Goal: Information Seeking & Learning: Learn about a topic

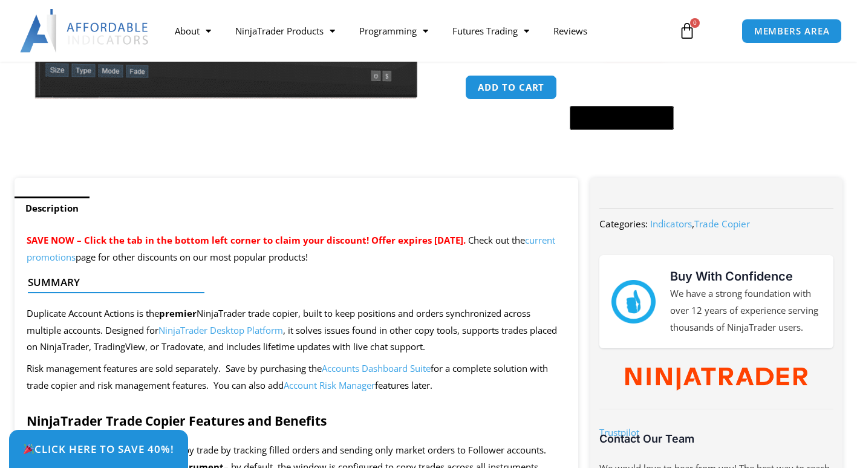
scroll to position [453, 0]
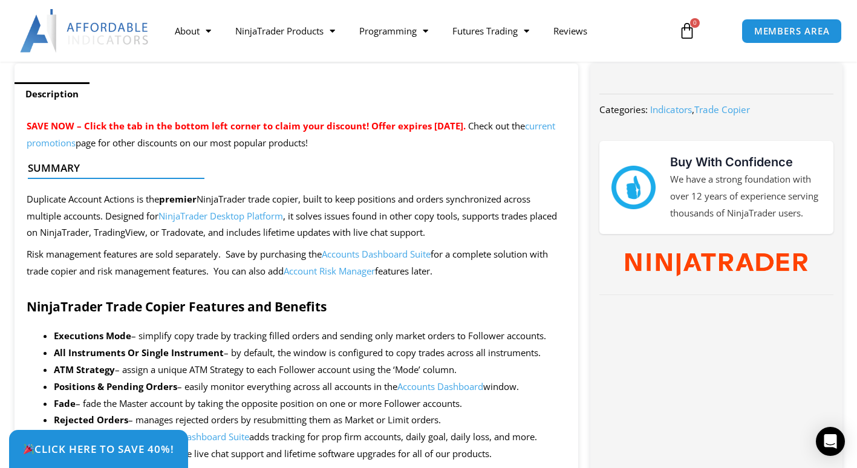
click at [347, 215] on span "Duplicate Account Actions is the premier NinjaTrader trade copier, built to kee…" at bounding box center [292, 216] width 531 height 46
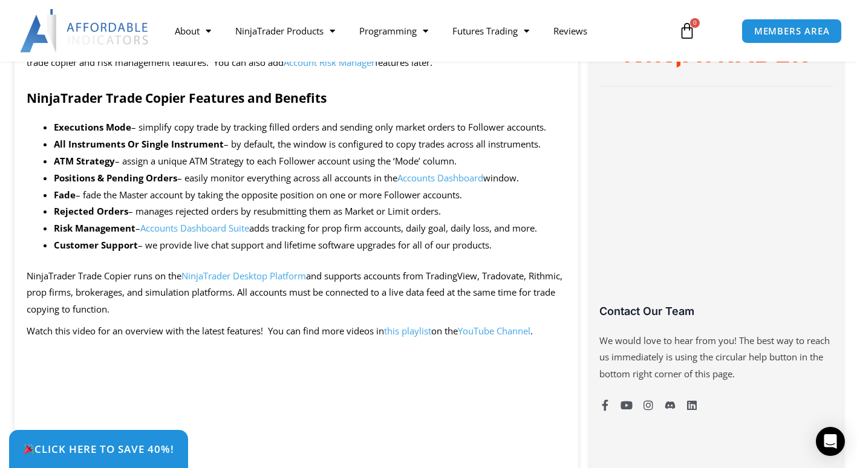
scroll to position [663, 0]
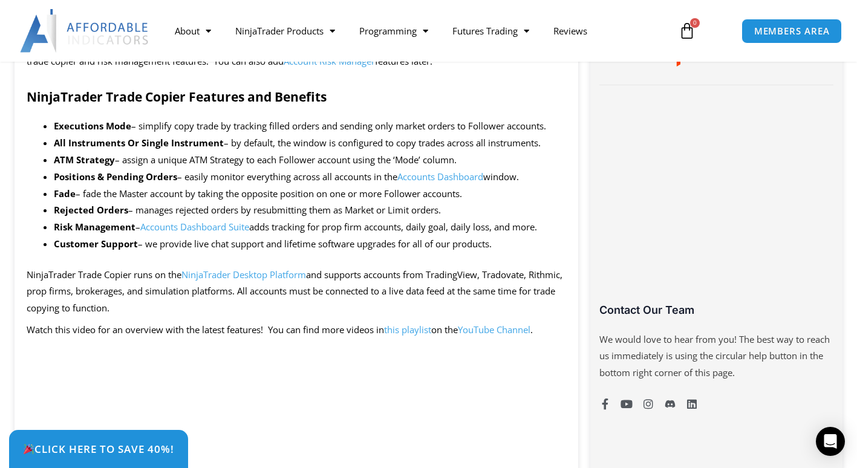
click at [173, 202] on li "Fade – fade the Master account by taking the opposite position on one or more F…" at bounding box center [310, 194] width 513 height 17
click at [163, 199] on li "Fade – fade the Master account by taking the opposite position on one or more F…" at bounding box center [310, 194] width 513 height 17
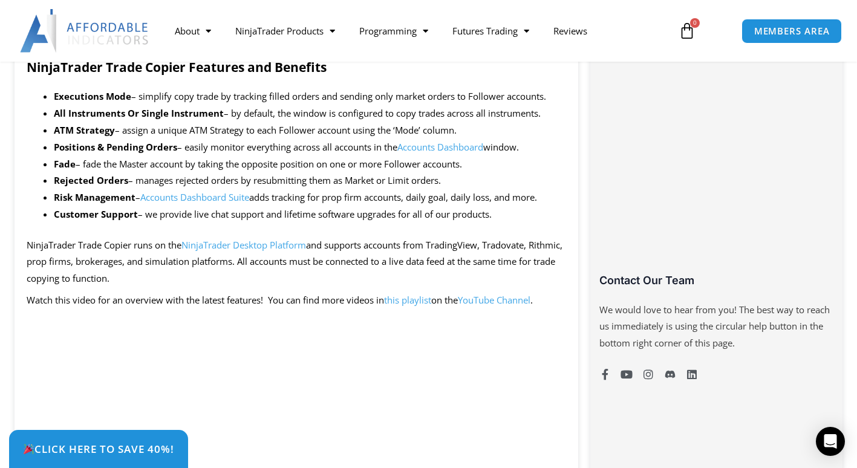
scroll to position [733, 0]
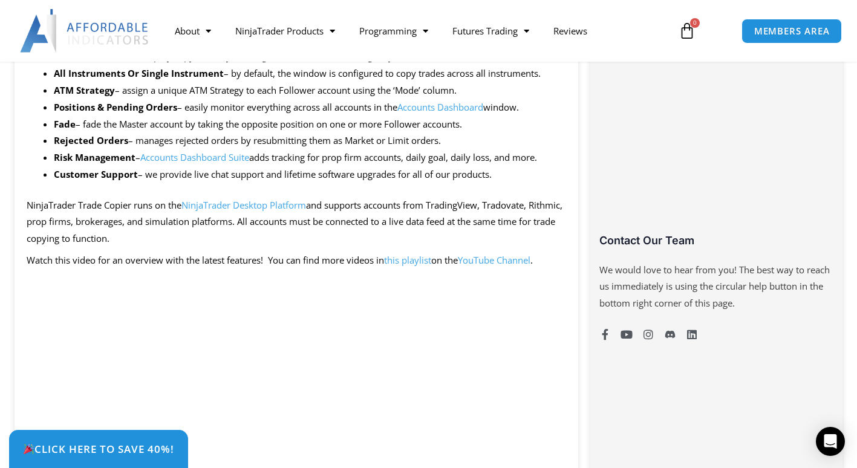
click at [157, 175] on li "Customer Support – we provide live chat support and lifetime software upgrades …" at bounding box center [310, 174] width 513 height 17
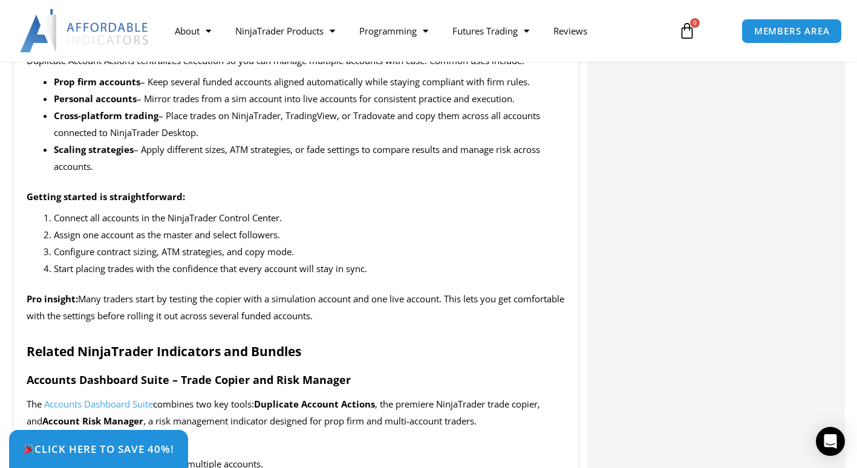
scroll to position [1404, 0]
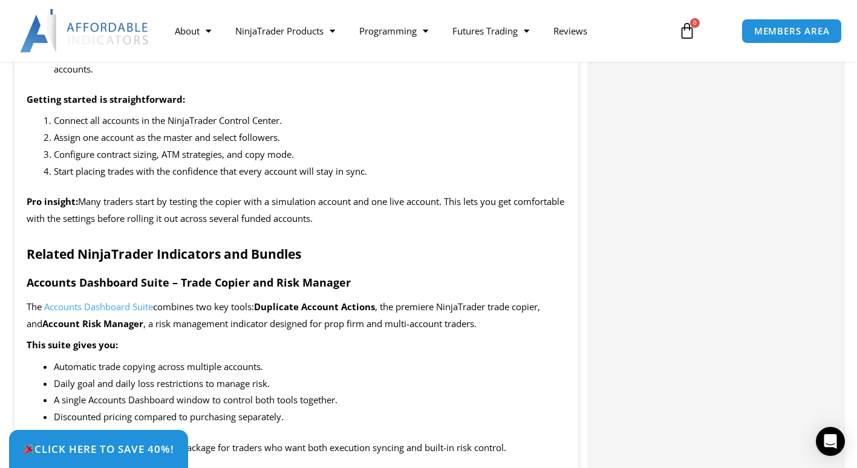
click at [133, 217] on span "Many traders start by testing the copier with a simulation account and one live…" at bounding box center [296, 209] width 538 height 29
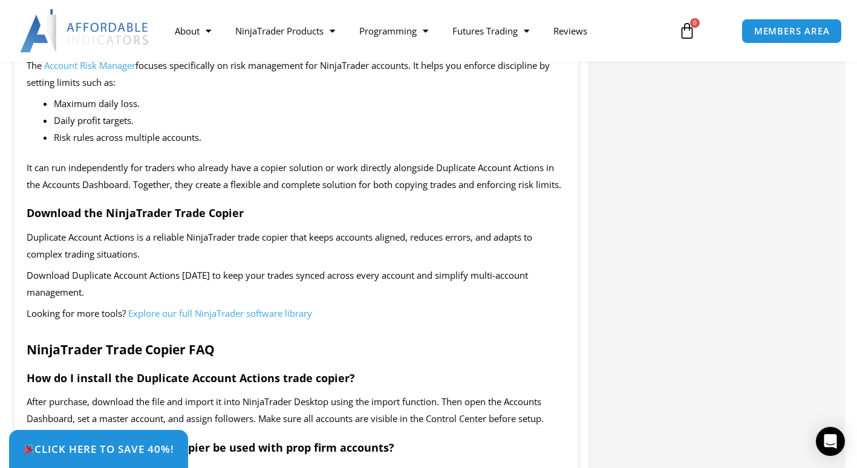
scroll to position [1791, 0]
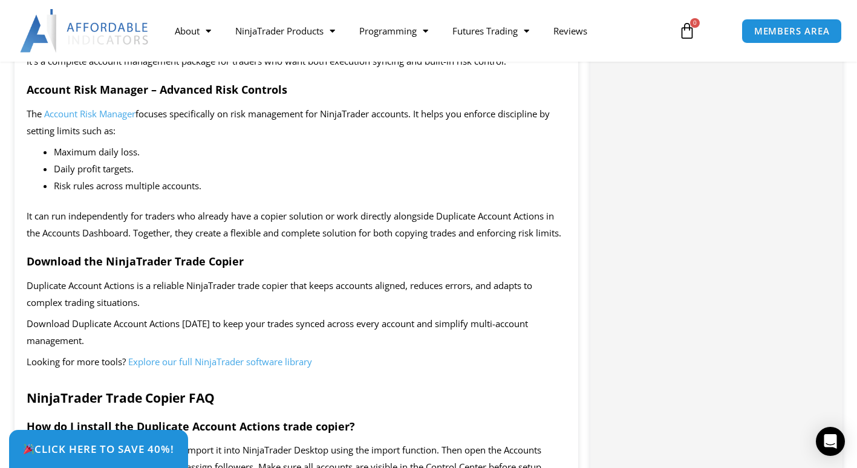
click at [133, 217] on span "It can run independently for traders who already have a copier solution or work…" at bounding box center [294, 224] width 535 height 29
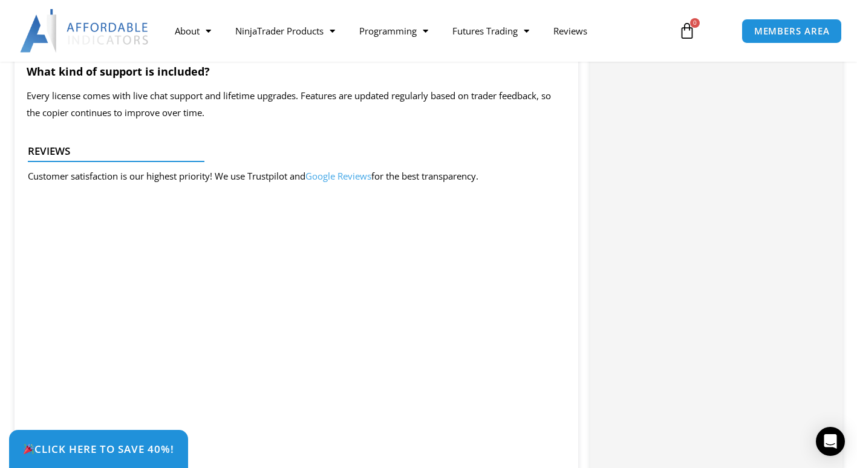
scroll to position [2432, 0]
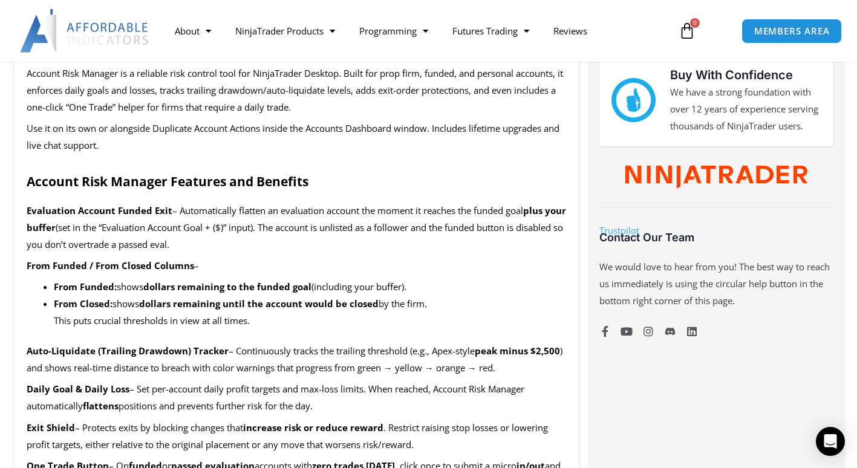
scroll to position [516, 0]
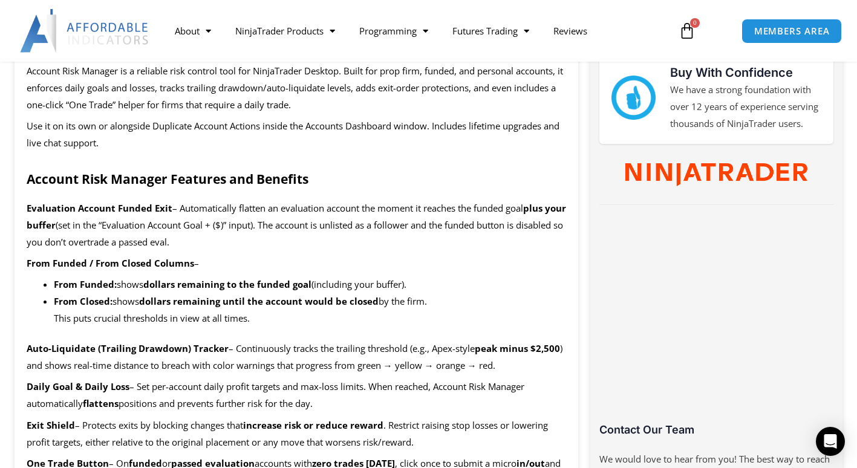
click at [260, 220] on span "(set in the “Evaluation Account Goal + ($)” input). The account is unlisted as …" at bounding box center [295, 233] width 537 height 29
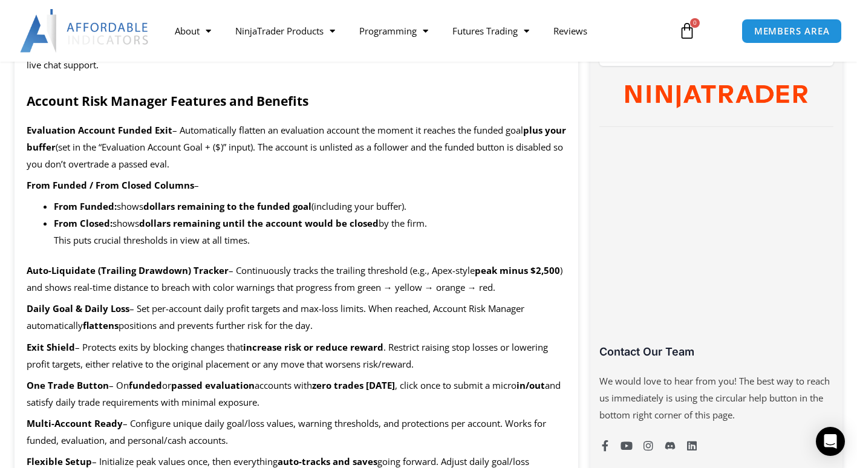
scroll to position [618, 0]
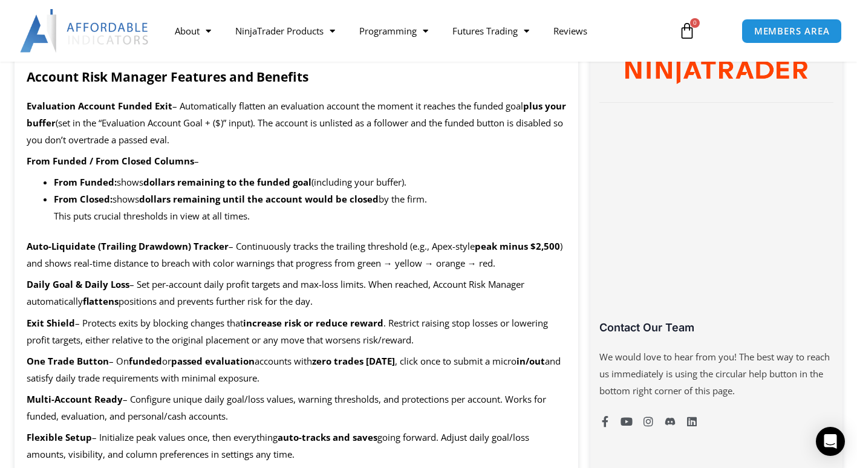
click at [250, 249] on span "– Continuously tracks the trailing threshold (e.g., Apex-style" at bounding box center [352, 246] width 246 height 12
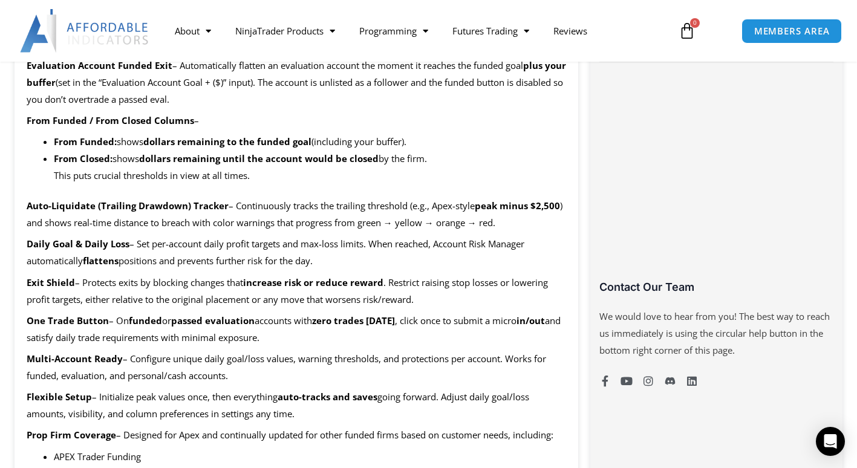
scroll to position [661, 0]
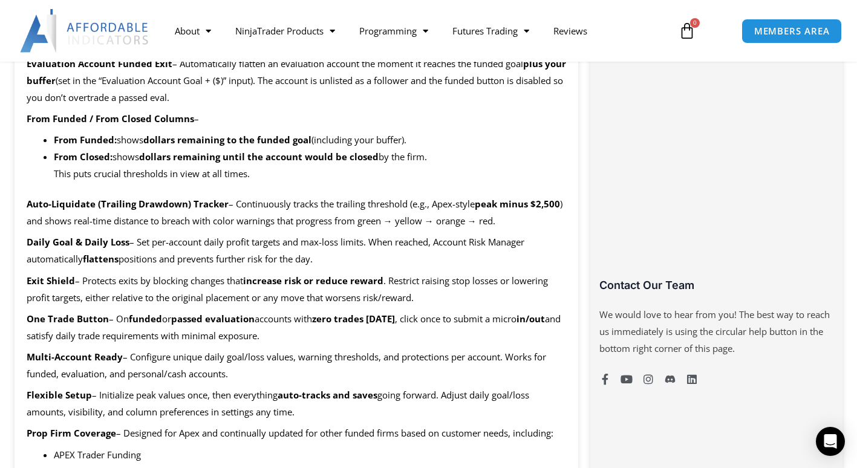
click at [229, 275] on span "– Protects exits by blocking changes that" at bounding box center [159, 281] width 168 height 12
click at [224, 280] on span "– Protects exits by blocking changes that" at bounding box center [159, 281] width 168 height 12
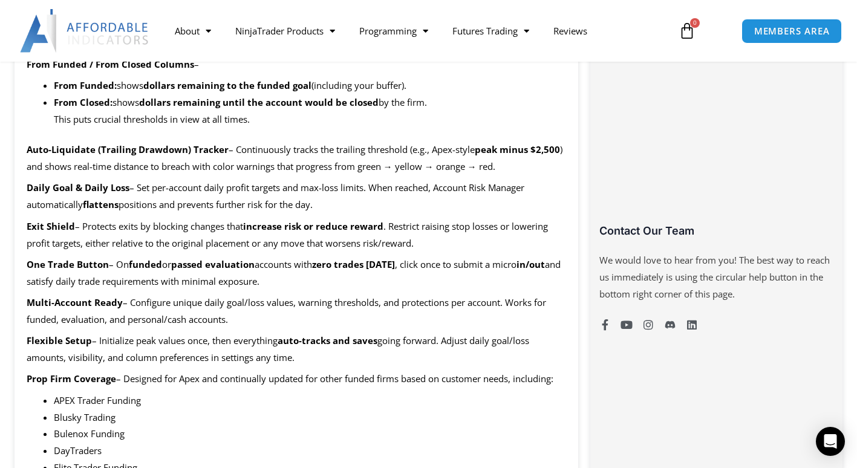
scroll to position [717, 0]
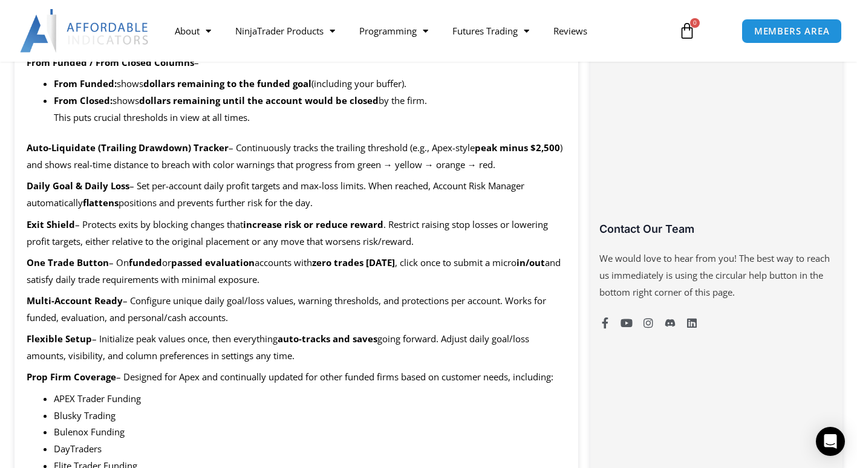
click at [175, 286] on span "and satisfy daily trade requirements with minimal exposure." at bounding box center [294, 271] width 534 height 29
click at [169, 272] on p "One Trade Button – On funded or passed evaluation accounts with zero trades tod…" at bounding box center [297, 272] width 540 height 34
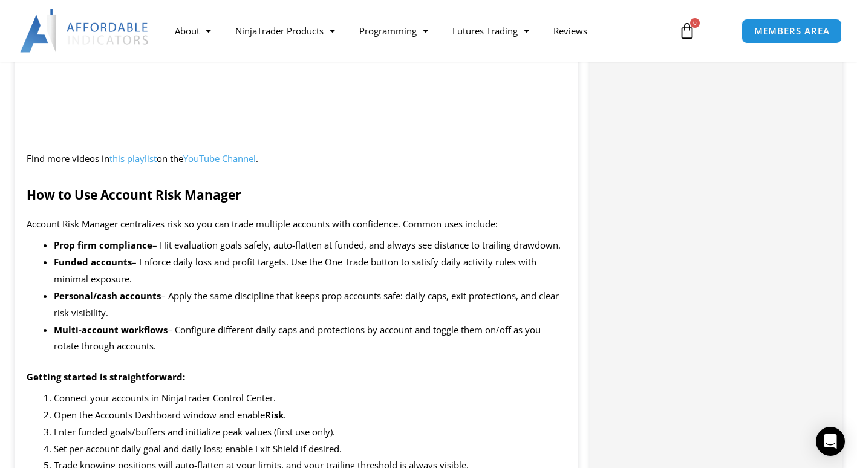
click at [189, 277] on li "Funded accounts – Enforce daily loss and profit targets. Use the One Trade butt…" at bounding box center [310, 271] width 513 height 34
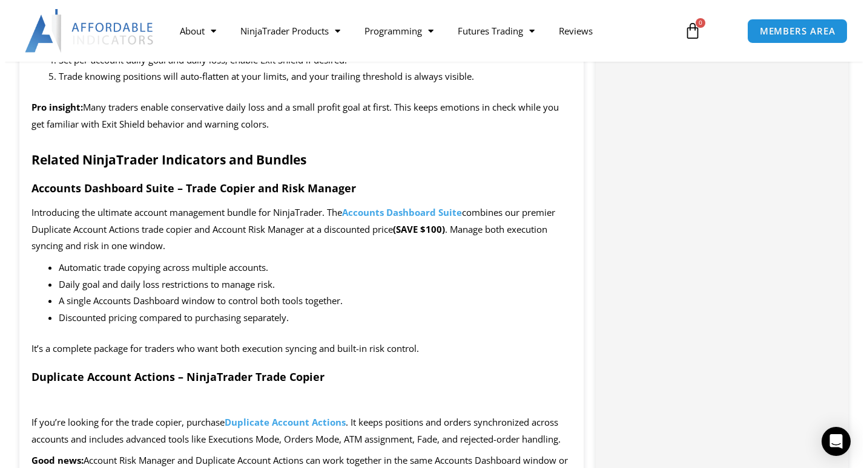
scroll to position [2045, 0]
